Goal: Transaction & Acquisition: Purchase product/service

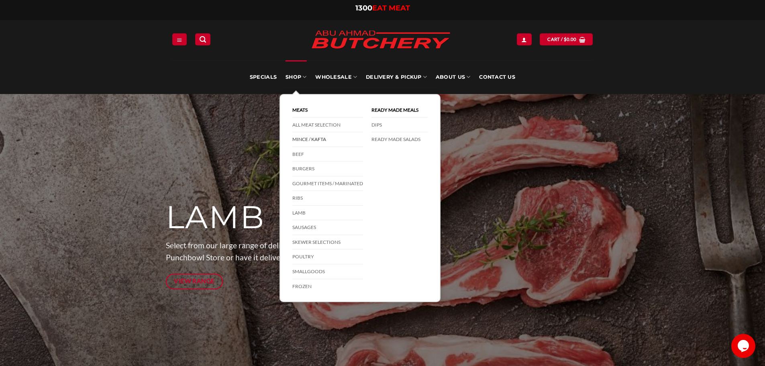
click at [303, 139] on link "Mince / Kafta" at bounding box center [327, 139] width 71 height 15
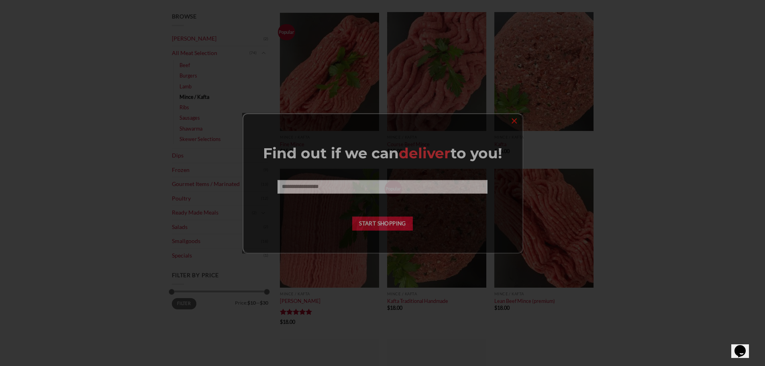
scroll to position [120, 0]
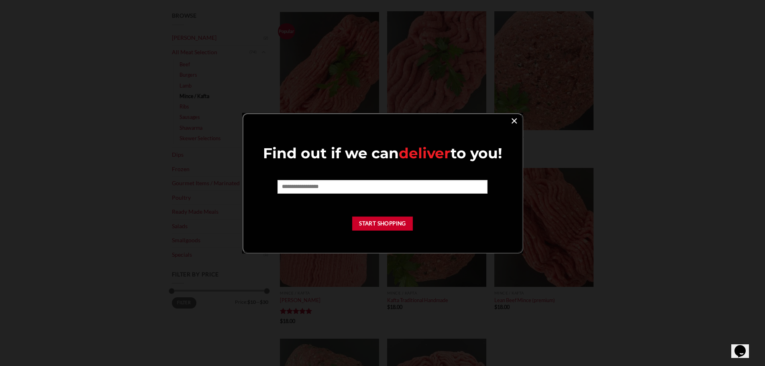
click at [515, 119] on link "×" at bounding box center [514, 120] width 12 height 11
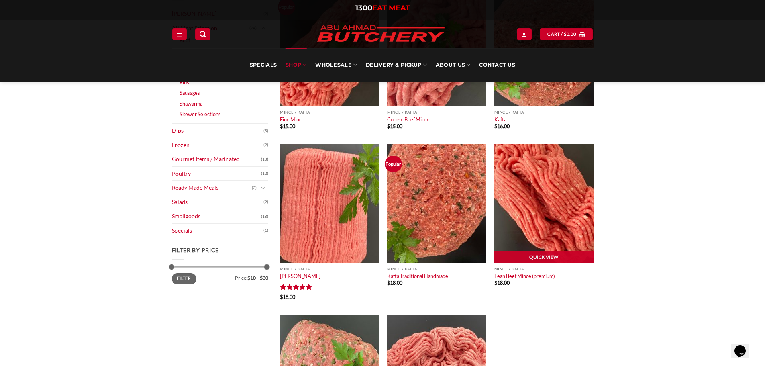
scroll to position [161, 0]
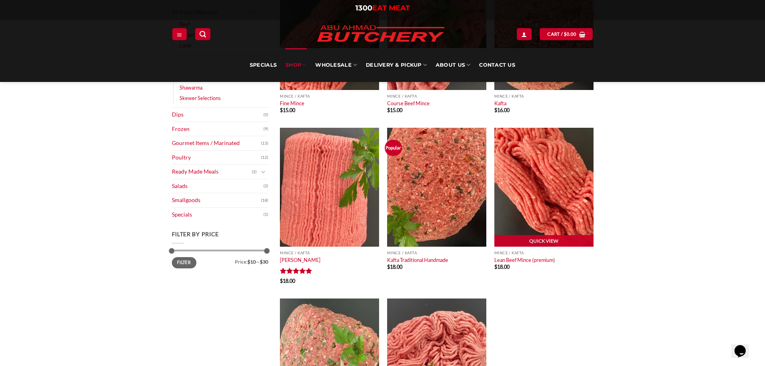
click at [534, 164] on img at bounding box center [543, 187] width 99 height 119
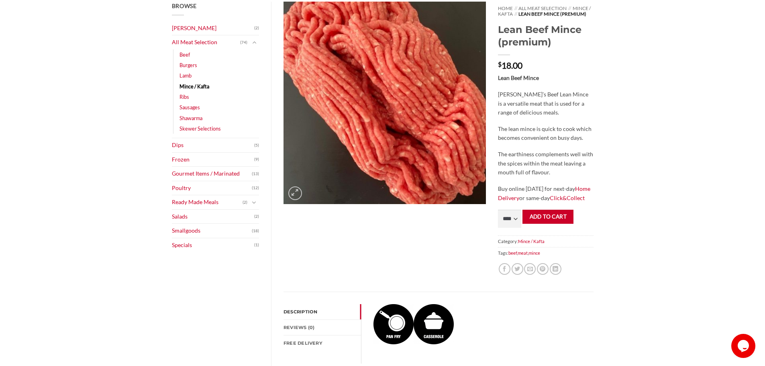
scroll to position [120, 0]
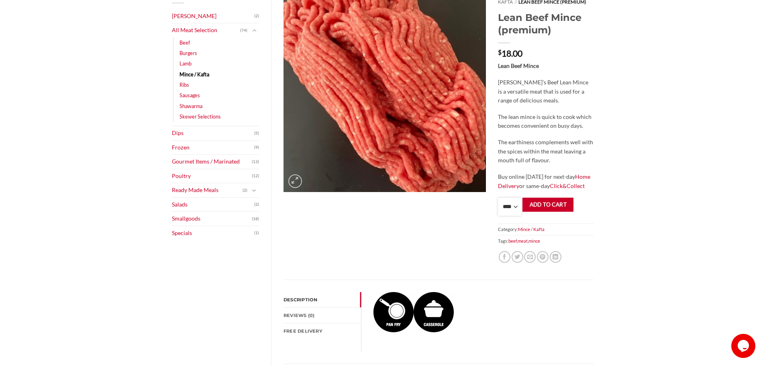
click at [516, 203] on select "**** * *** * *** * *** * *** * *** * *** * *** * *** * *** ** **** ** **** ** *…" at bounding box center [509, 207] width 23 height 18
select select "*"
click at [498, 198] on select "**** * *** * *** * *** * *** * *** * *** * *** * *** * *** ** **** ** **** ** *…" at bounding box center [509, 207] width 23 height 18
click at [567, 204] on button "Add to cart" at bounding box center [547, 205] width 51 height 14
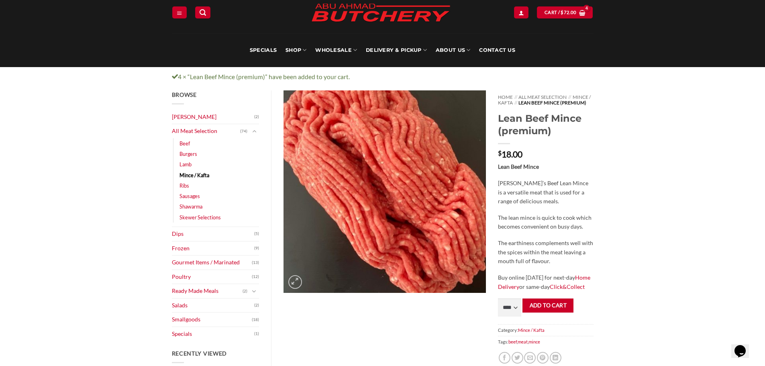
scroll to position [40, 0]
